Goal: Register for event/course

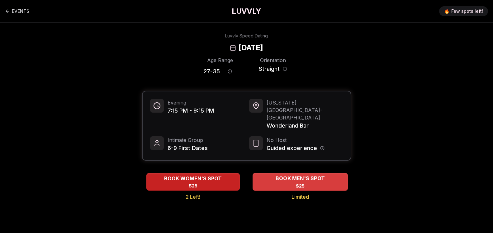
click at [298, 174] on span "BOOK MEN'S SPOT" at bounding box center [300, 177] width 52 height 7
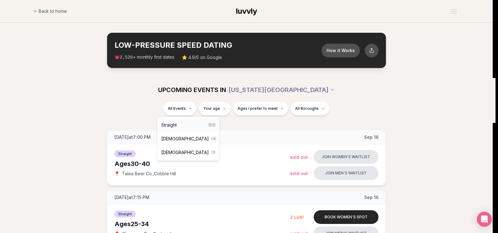
click at [181, 125] on div "Straight ( 52 )" at bounding box center [188, 125] width 59 height 14
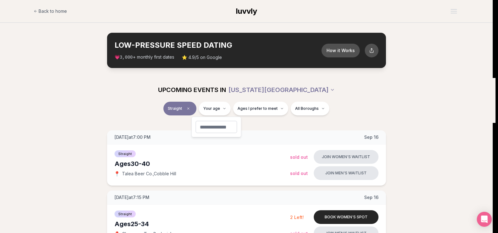
type input "**"
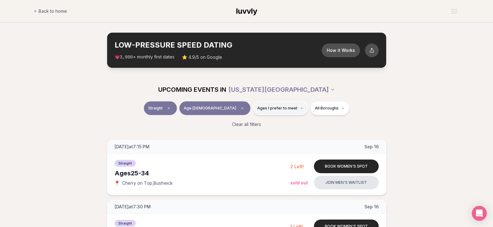
click at [260, 107] on span "Ages I prefer to meet" at bounding box center [277, 108] width 40 height 5
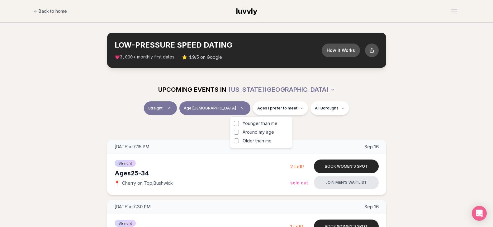
click at [237, 124] on button "Younger than me" at bounding box center [236, 123] width 5 height 5
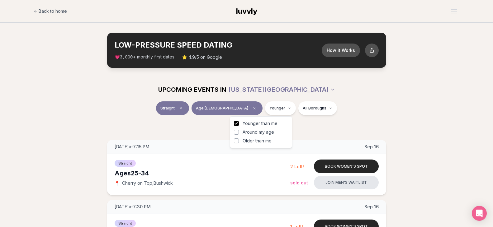
click at [238, 133] on button "Around my age" at bounding box center [236, 132] width 5 height 5
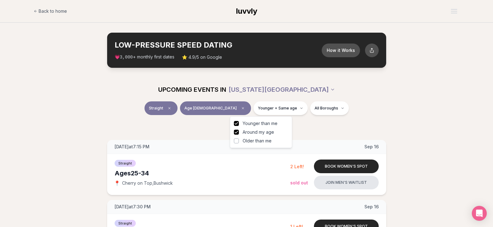
click at [235, 140] on button "Older than me" at bounding box center [236, 141] width 5 height 5
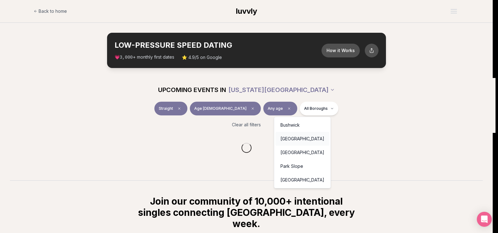
click at [295, 139] on div "[GEOGRAPHIC_DATA]" at bounding box center [303, 139] width 54 height 14
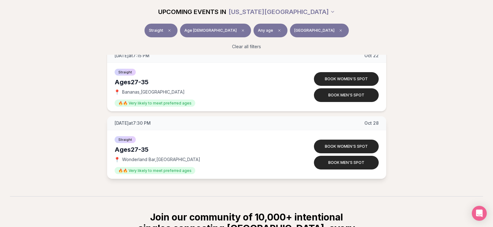
scroll to position [380, 0]
